Goal: Find specific page/section: Find specific page/section

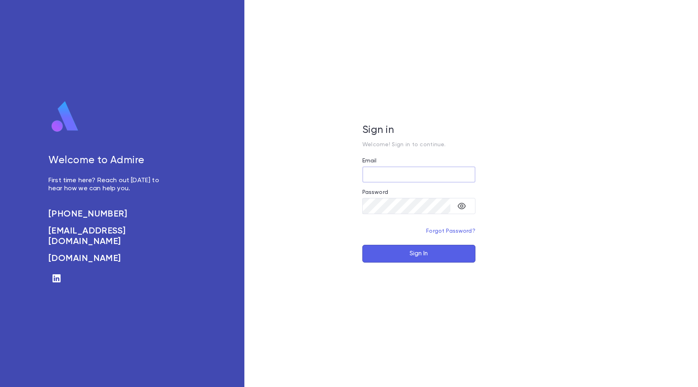
type input "**********"
click at [406, 252] on button "Sign In" at bounding box center [418, 254] width 113 height 18
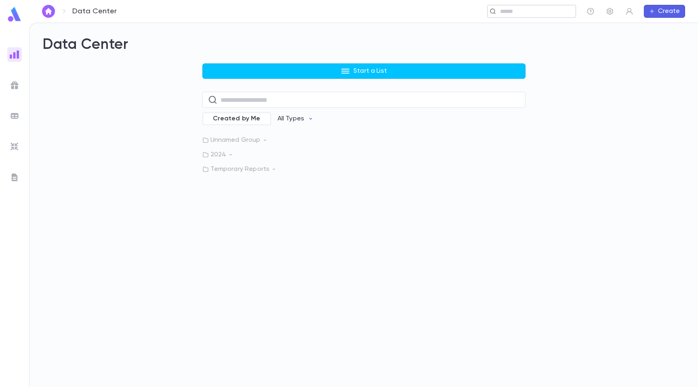
click at [531, 15] on div "​" at bounding box center [531, 11] width 89 height 13
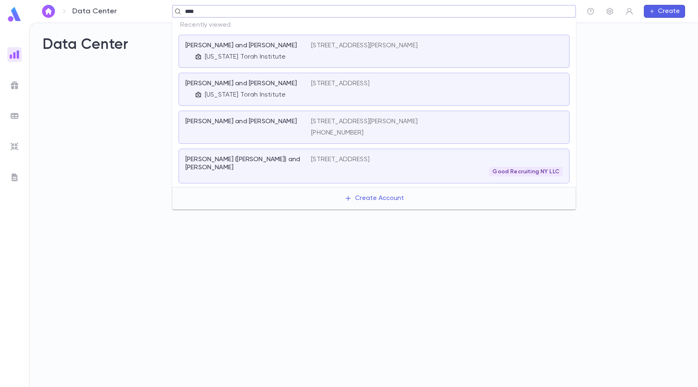
type input "*****"
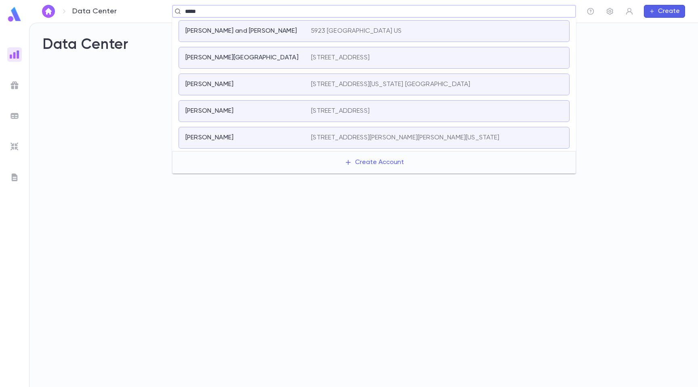
click at [284, 34] on div "[PERSON_NAME] and [PERSON_NAME]" at bounding box center [243, 31] width 116 height 8
click at [270, 8] on input "text" at bounding box center [372, 12] width 378 height 8
click at [257, 30] on p "[PERSON_NAME] and [PERSON_NAME]" at bounding box center [241, 31] width 112 height 8
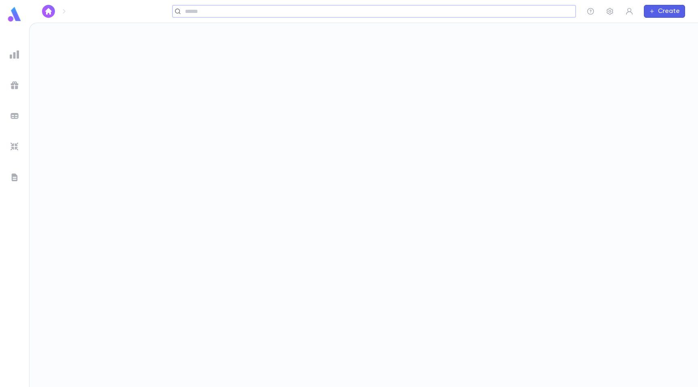
click at [13, 59] on img at bounding box center [15, 55] width 10 height 10
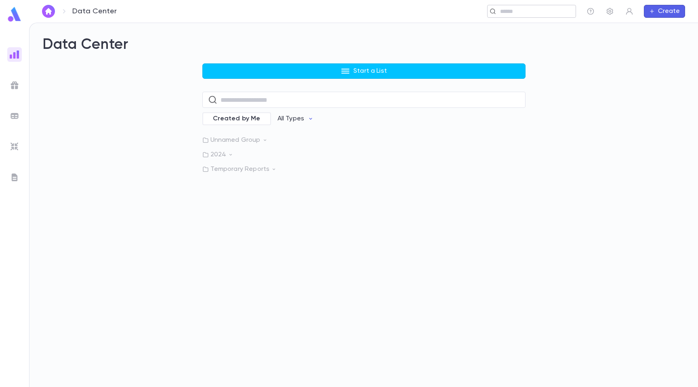
click at [521, 15] on input "text" at bounding box center [529, 12] width 63 height 8
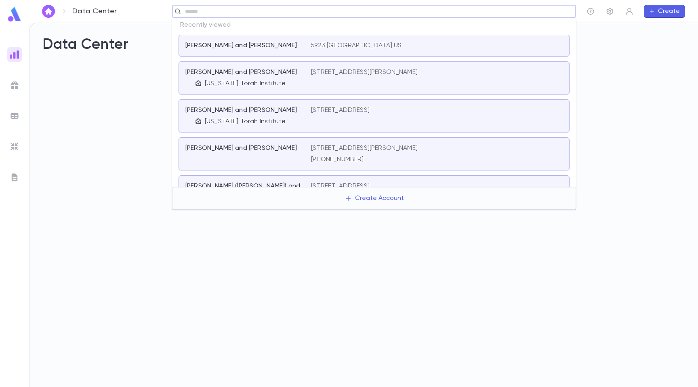
click at [206, 50] on div "[PERSON_NAME] and [PERSON_NAME] [STREET_ADDRESS]" at bounding box center [374, 46] width 391 height 22
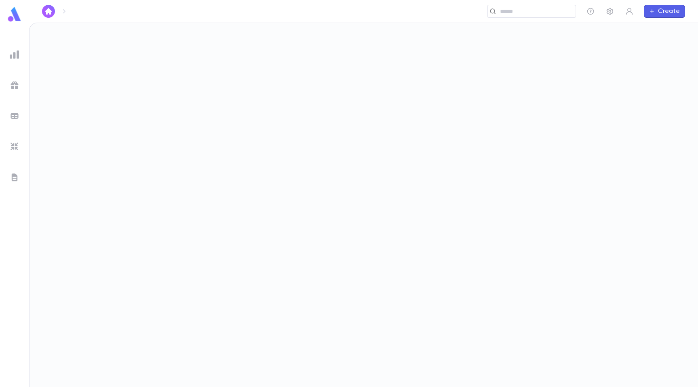
click at [13, 13] on img at bounding box center [14, 14] width 16 height 16
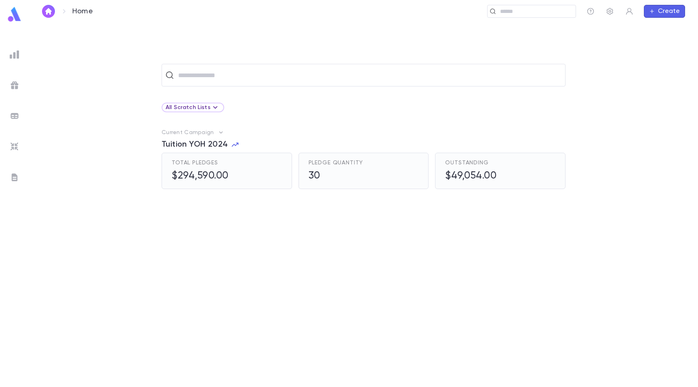
click at [17, 63] on ul at bounding box center [14, 215] width 29 height 343
click at [17, 58] on img at bounding box center [15, 55] width 10 height 10
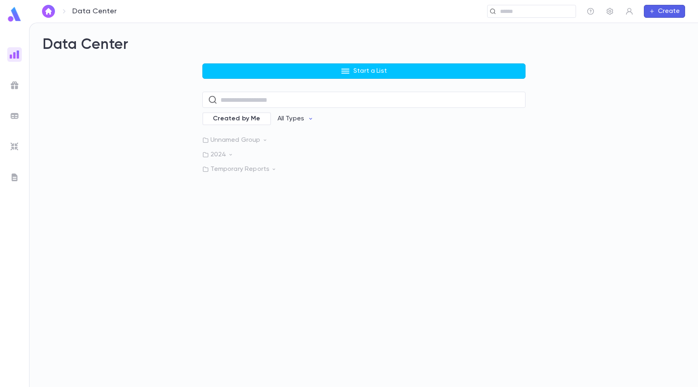
click at [20, 18] on img at bounding box center [14, 14] width 16 height 16
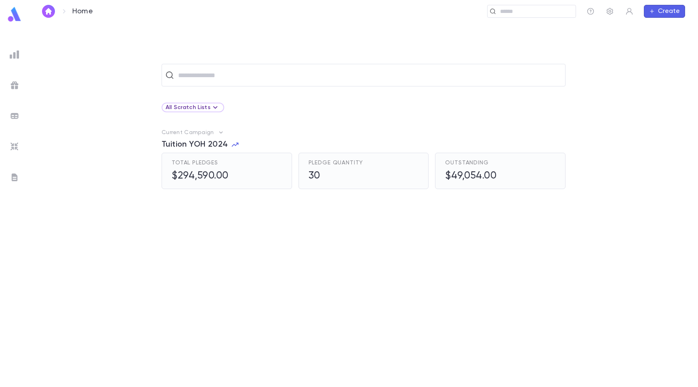
click at [14, 116] on img at bounding box center [15, 116] width 10 height 10
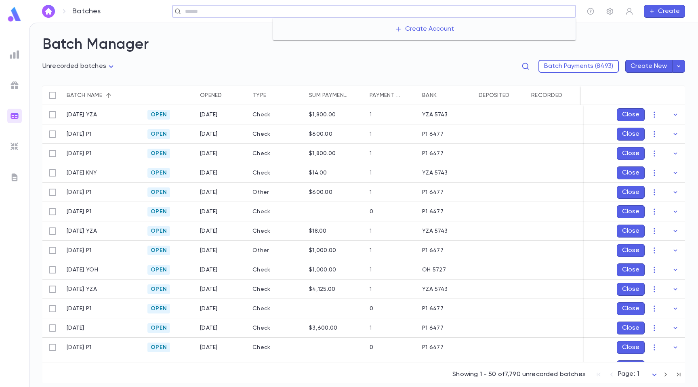
click at [507, 8] on input "text" at bounding box center [378, 12] width 390 height 8
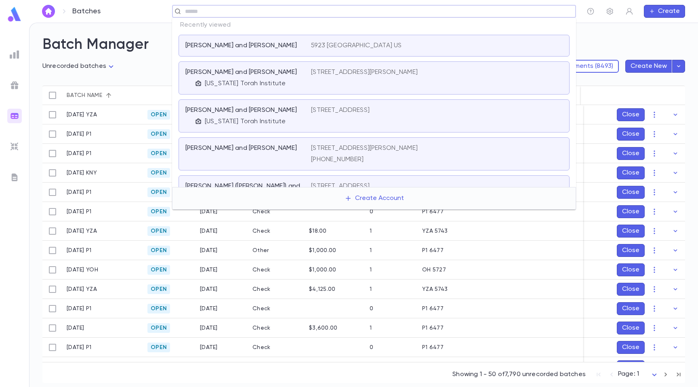
click at [311, 80] on div "[STREET_ADDRESS][PERSON_NAME]" at bounding box center [437, 77] width 252 height 19
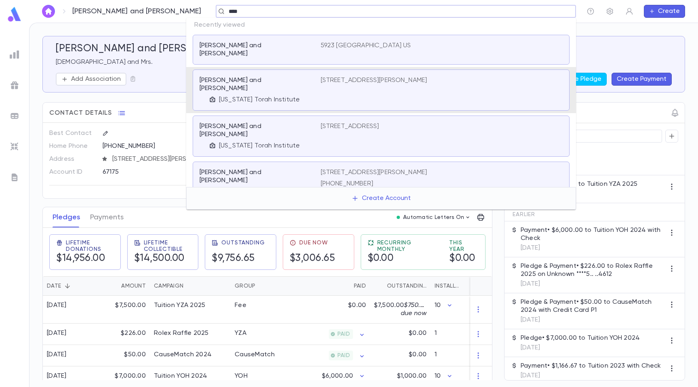
type input "*****"
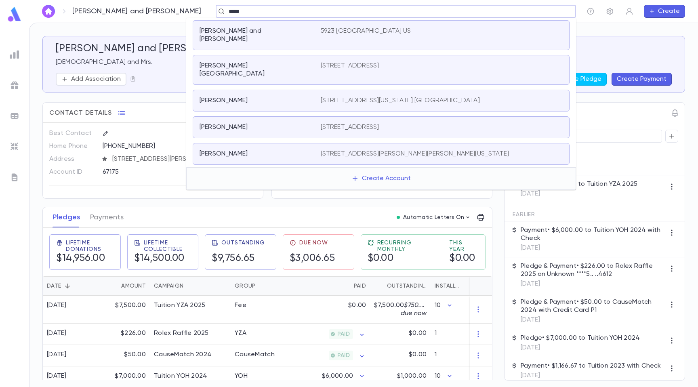
click at [270, 29] on p "[PERSON_NAME] and [PERSON_NAME]" at bounding box center [256, 35] width 112 height 16
